Goal: Communication & Community: Answer question/provide support

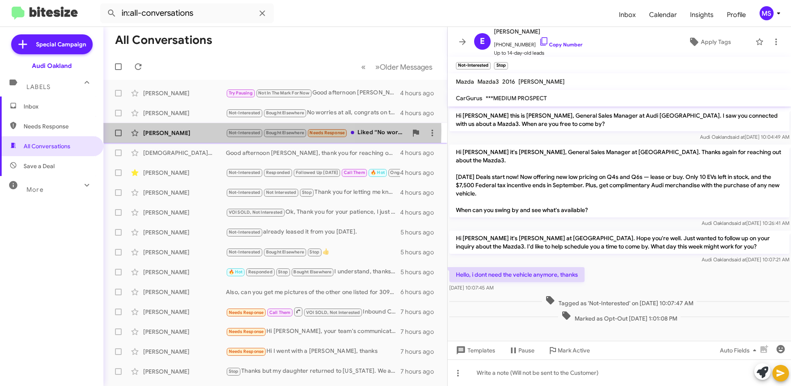
click at [188, 131] on div "[PERSON_NAME]" at bounding box center [184, 133] width 83 height 8
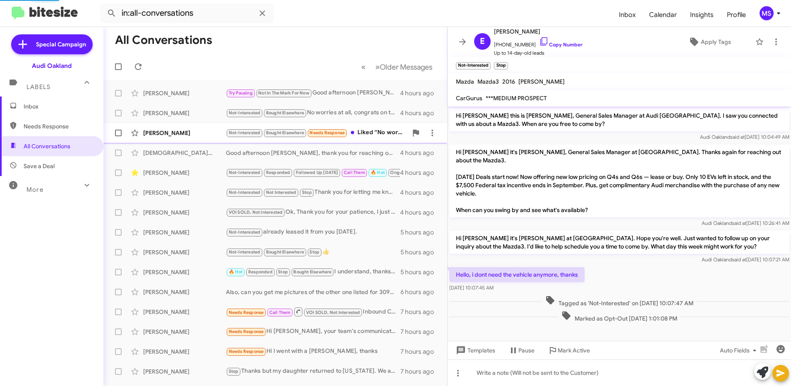
scroll to position [125, 0]
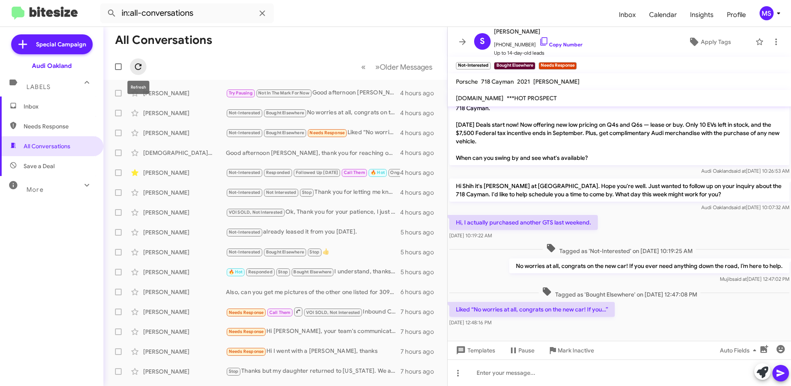
click at [141, 65] on icon at bounding box center [138, 66] width 7 height 7
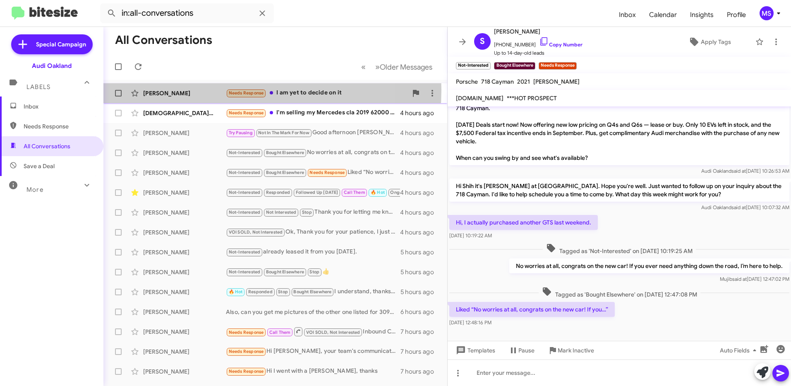
click at [208, 90] on div "[PERSON_NAME]" at bounding box center [184, 93] width 83 height 8
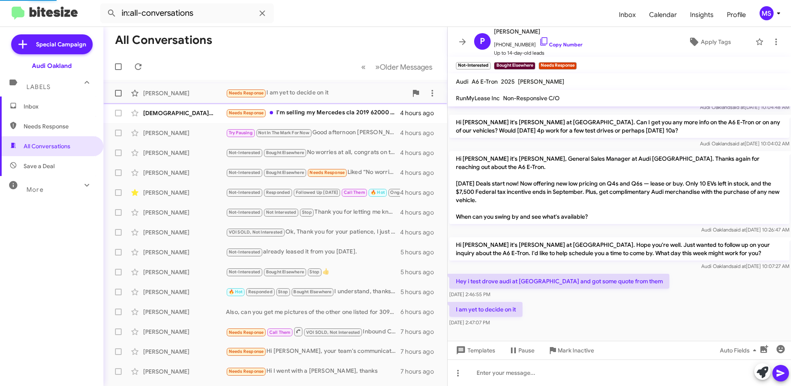
scroll to position [22, 0]
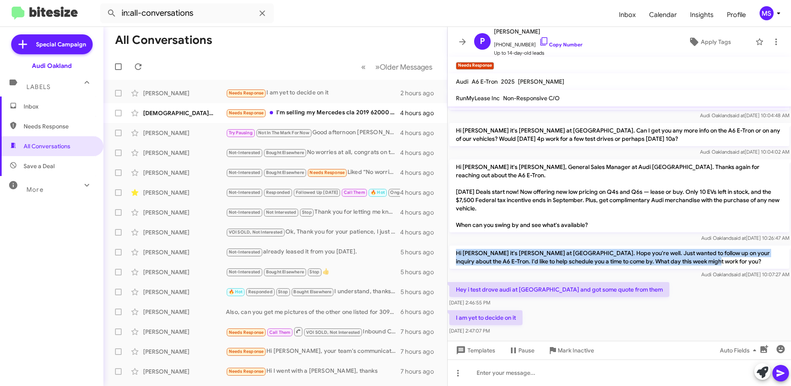
drag, startPoint x: 713, startPoint y: 250, endPoint x: 456, endPoint y: 238, distance: 256.8
click at [456, 245] on p "Hi [PERSON_NAME] it's [PERSON_NAME] at [GEOGRAPHIC_DATA]. Hope you're well. Jus…" at bounding box center [619, 256] width 340 height 23
copy p "Hi [PERSON_NAME] it's [PERSON_NAME] at [GEOGRAPHIC_DATA]. Hope you're well. Jus…"
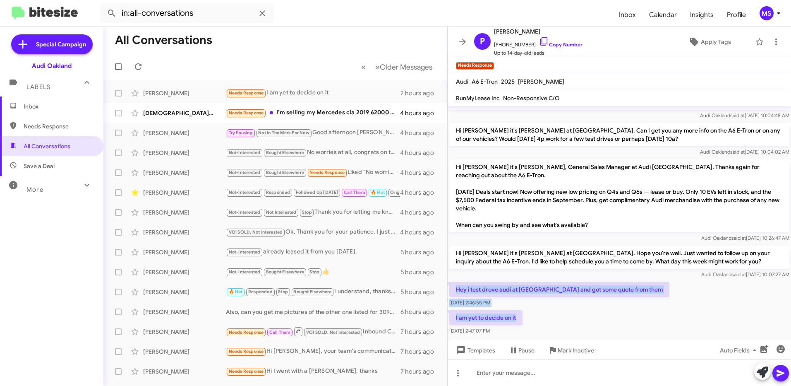
drag, startPoint x: 521, startPoint y: 309, endPoint x: 455, endPoint y: 276, distance: 74.2
click at [455, 276] on div "Hi [PERSON_NAME] this is [PERSON_NAME], General Sales Manager at Audi [GEOGRAPH…" at bounding box center [619, 210] width 343 height 251
copy div "Hey i test drove audi at [GEOGRAPHIC_DATA] and got some quote from them [DATE] …"
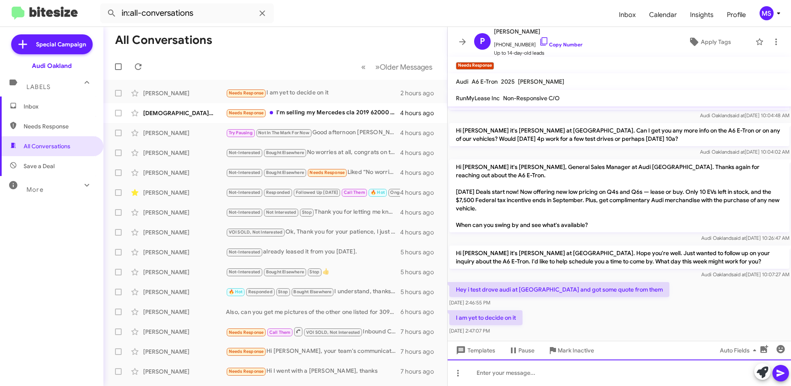
click at [535, 373] on div at bounding box center [619, 372] width 343 height 26
paste div
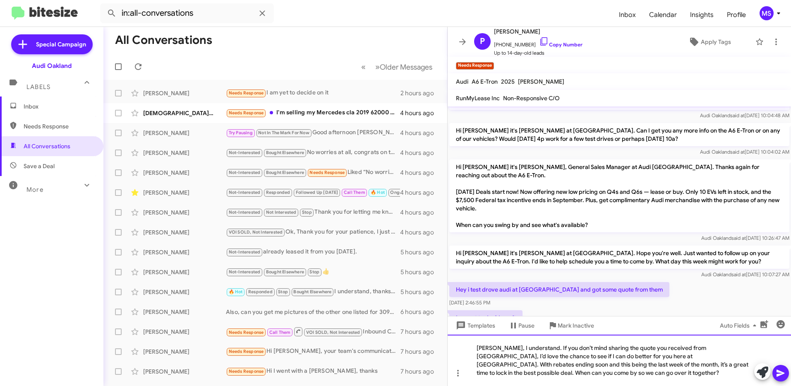
scroll to position [46, 0]
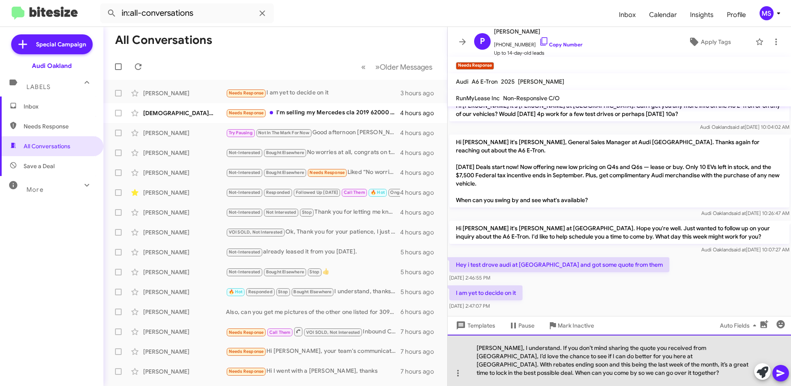
click at [553, 369] on div "[PERSON_NAME], I understand. If you don’t mind sharing the quote you received f…" at bounding box center [619, 359] width 343 height 51
click at [673, 376] on div "[PERSON_NAME], I understand. If you don’t mind sharing the quote you received f…" at bounding box center [619, 359] width 343 height 51
click at [571, 374] on div "[PERSON_NAME], I understand. If you don’t mind sharing the quote you received f…" at bounding box center [619, 359] width 343 height 51
click at [578, 376] on div "[PERSON_NAME], I understand. If you don’t mind sharing the quote you received f…" at bounding box center [619, 359] width 343 height 51
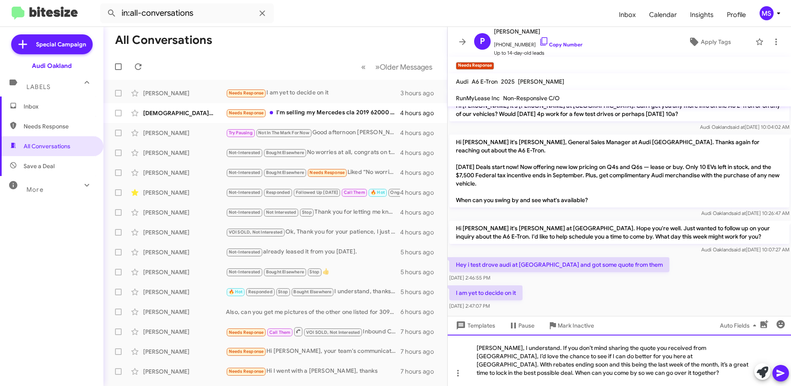
click at [594, 372] on div "[PERSON_NAME], I understand. If you don’t mind sharing the quote you received f…" at bounding box center [619, 359] width 343 height 51
click at [779, 374] on icon at bounding box center [780, 372] width 8 height 7
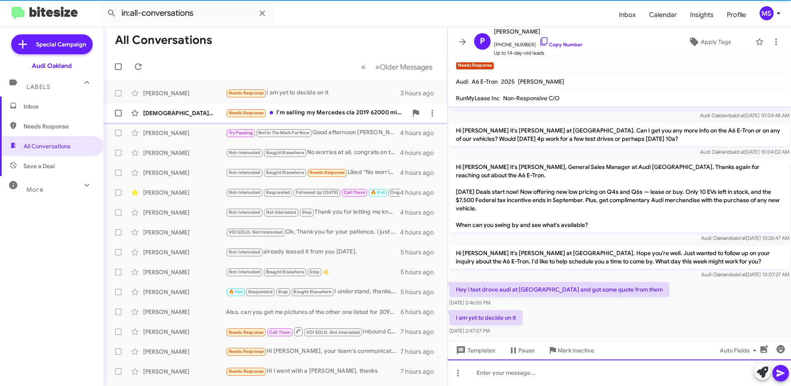
scroll to position [68, 0]
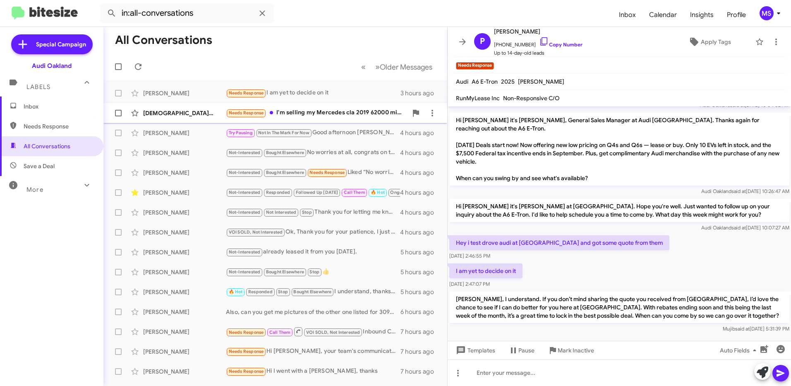
click at [195, 110] on div "[DEMOGRAPHIC_DATA][PERSON_NAME]" at bounding box center [184, 113] width 83 height 8
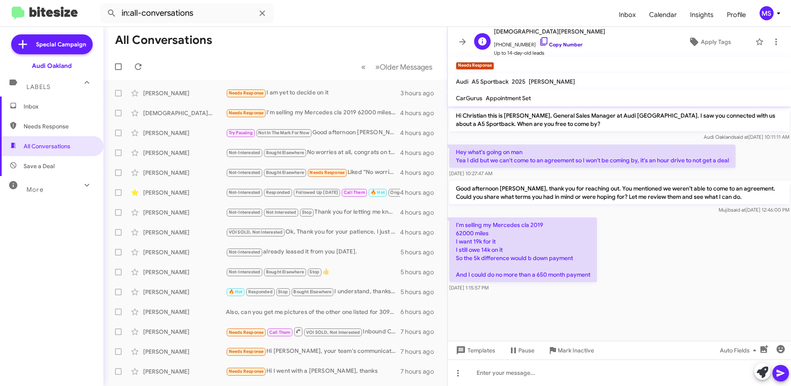
click at [565, 43] on link "Copy Number" at bounding box center [560, 44] width 43 height 6
click at [563, 41] on span "[PHONE_NUMBER] Copy Number" at bounding box center [549, 42] width 111 height 12
click at [561, 46] on link "Copy Number" at bounding box center [560, 44] width 43 height 6
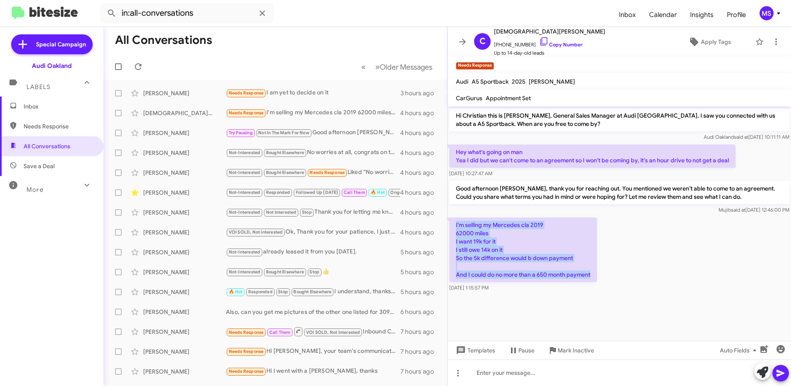
drag, startPoint x: 596, startPoint y: 280, endPoint x: 450, endPoint y: 221, distance: 157.5
click at [450, 221] on p "I'm selling my Mercedes cla 2019 62000 miles I want 19k for it I still owe 14k …" at bounding box center [523, 249] width 148 height 65
copy p "I'm selling my Mercedes cla 2019 62000 miles I want 19k for it I still owe 14k …"
